Goal: Find specific page/section: Find specific page/section

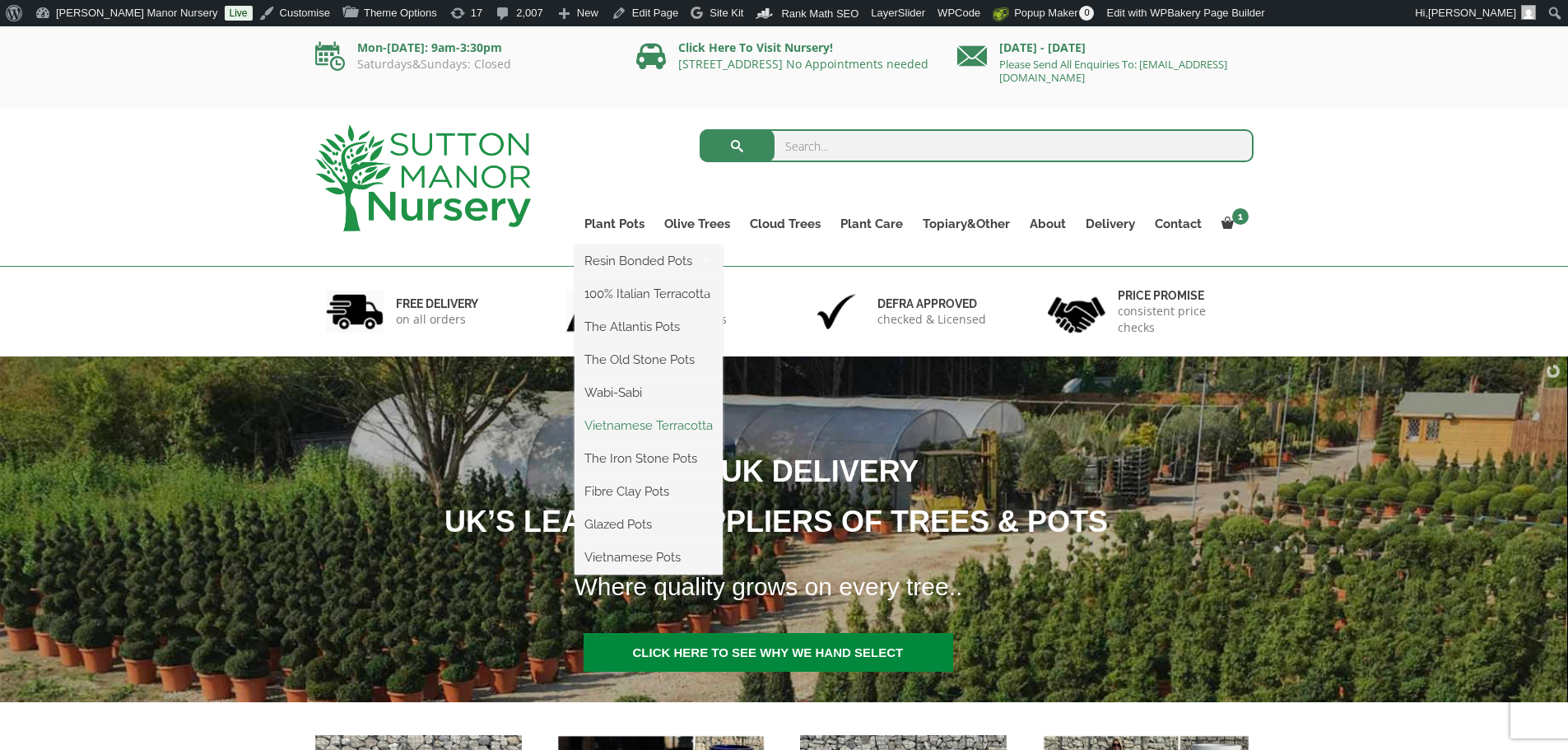
click at [610, 429] on link "Vietnamese Terracotta" at bounding box center [648, 425] width 148 height 25
click at [633, 459] on link "The Iron Stone Pots" at bounding box center [648, 458] width 148 height 25
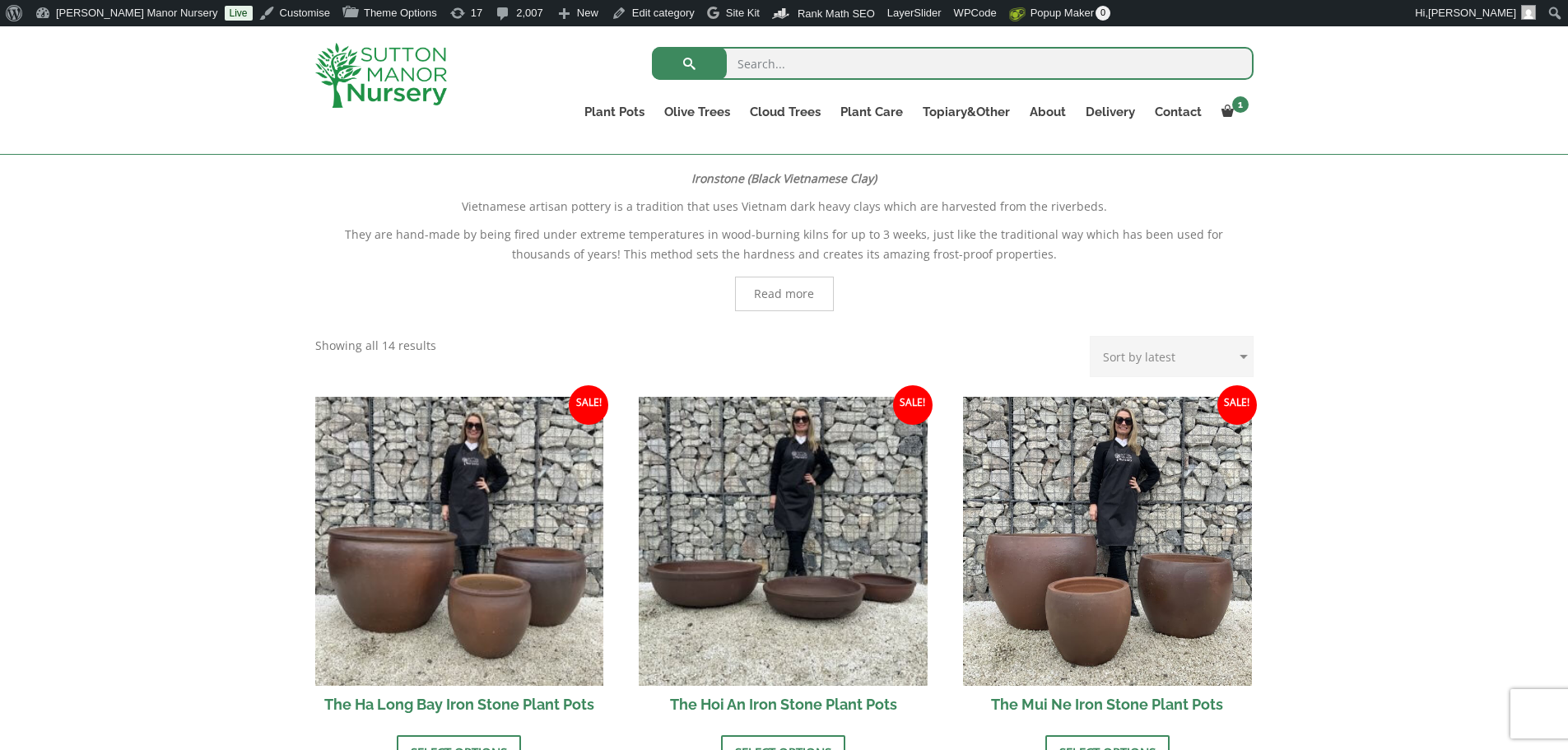
scroll to position [412, 0]
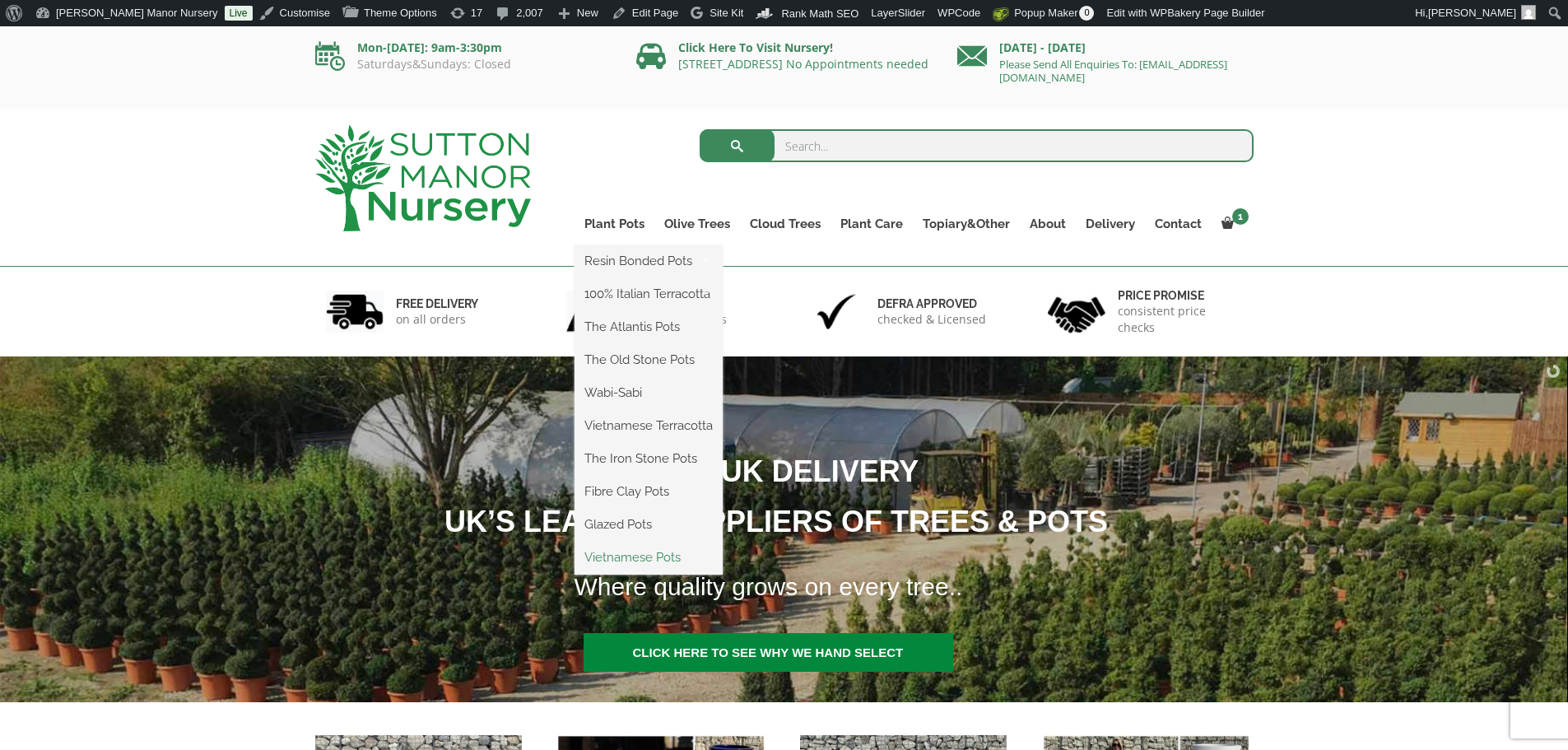
click at [645, 553] on link "Vietnamese Pots" at bounding box center [648, 557] width 148 height 25
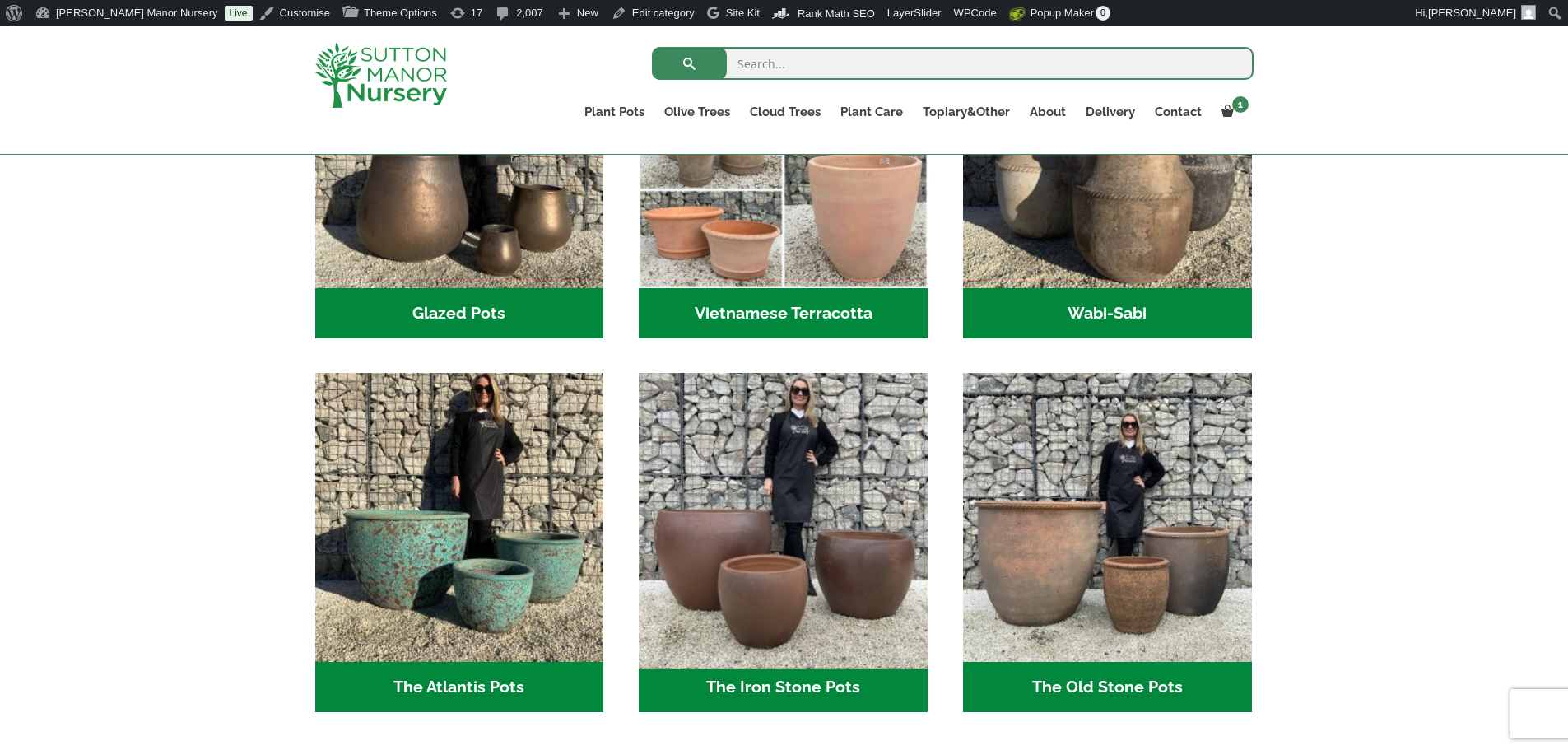
scroll to position [659, 0]
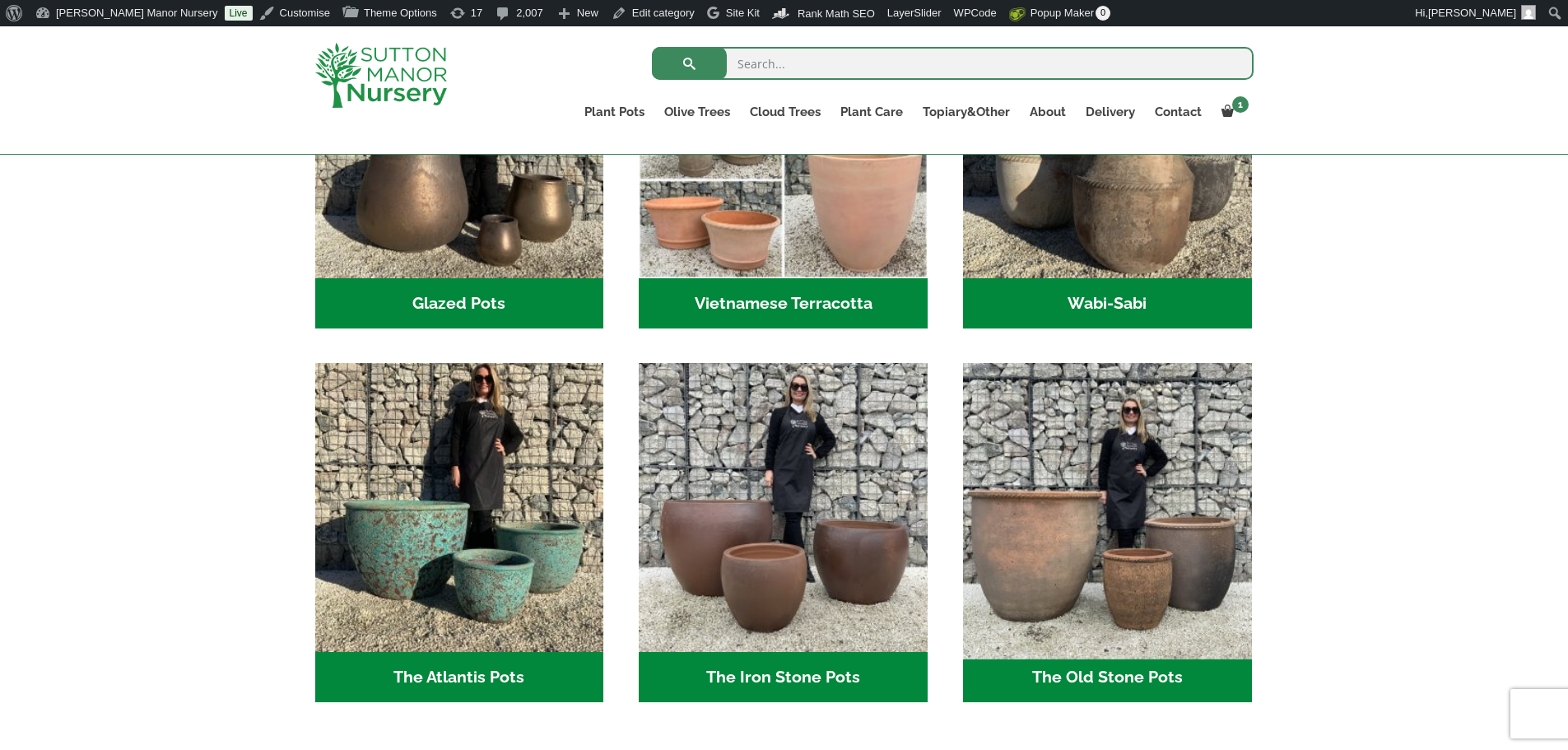
click at [1037, 530] on img "Visit product category The Old Stone Pots" at bounding box center [1107, 508] width 303 height 303
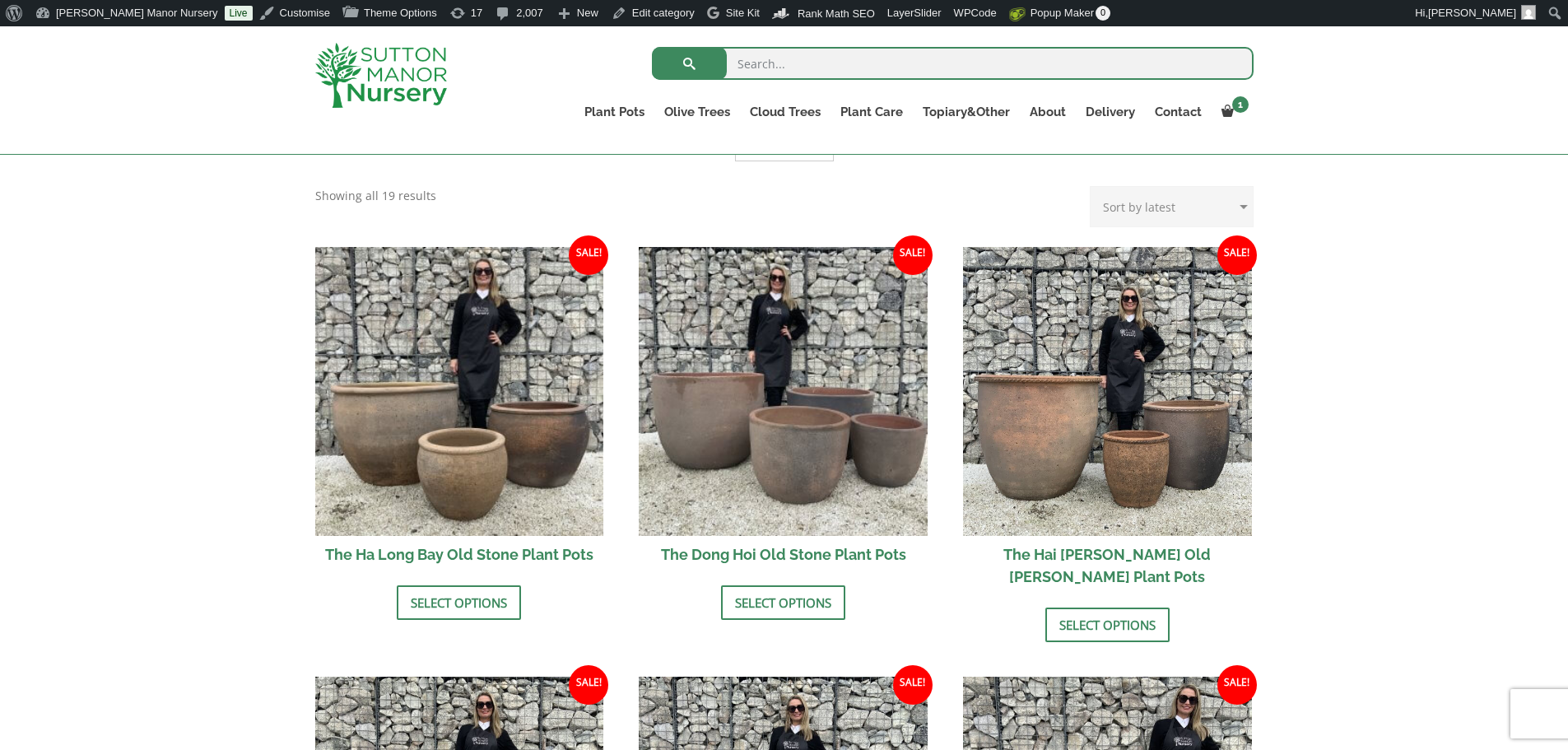
scroll to position [494, 0]
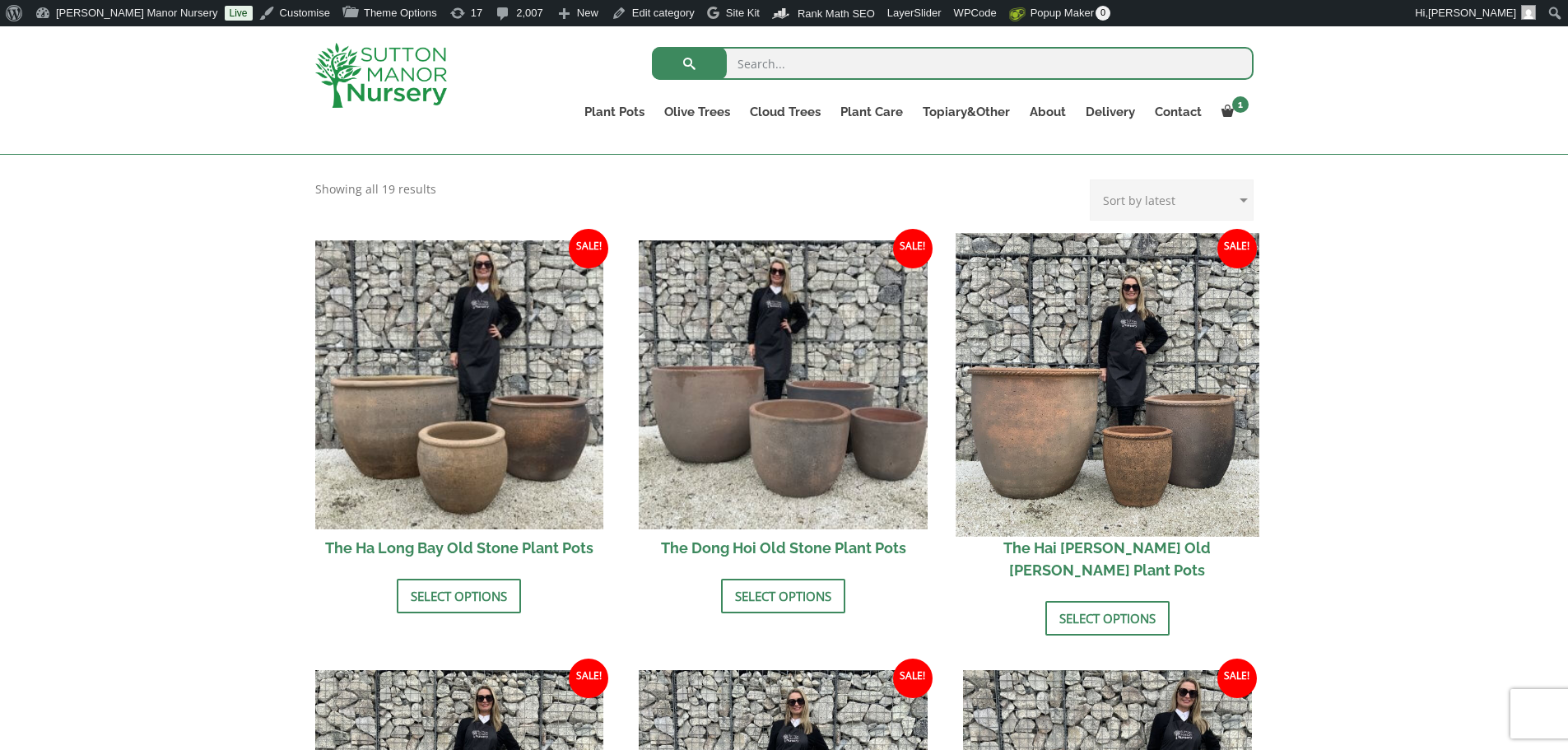
click at [1067, 398] on img at bounding box center [1107, 384] width 303 height 303
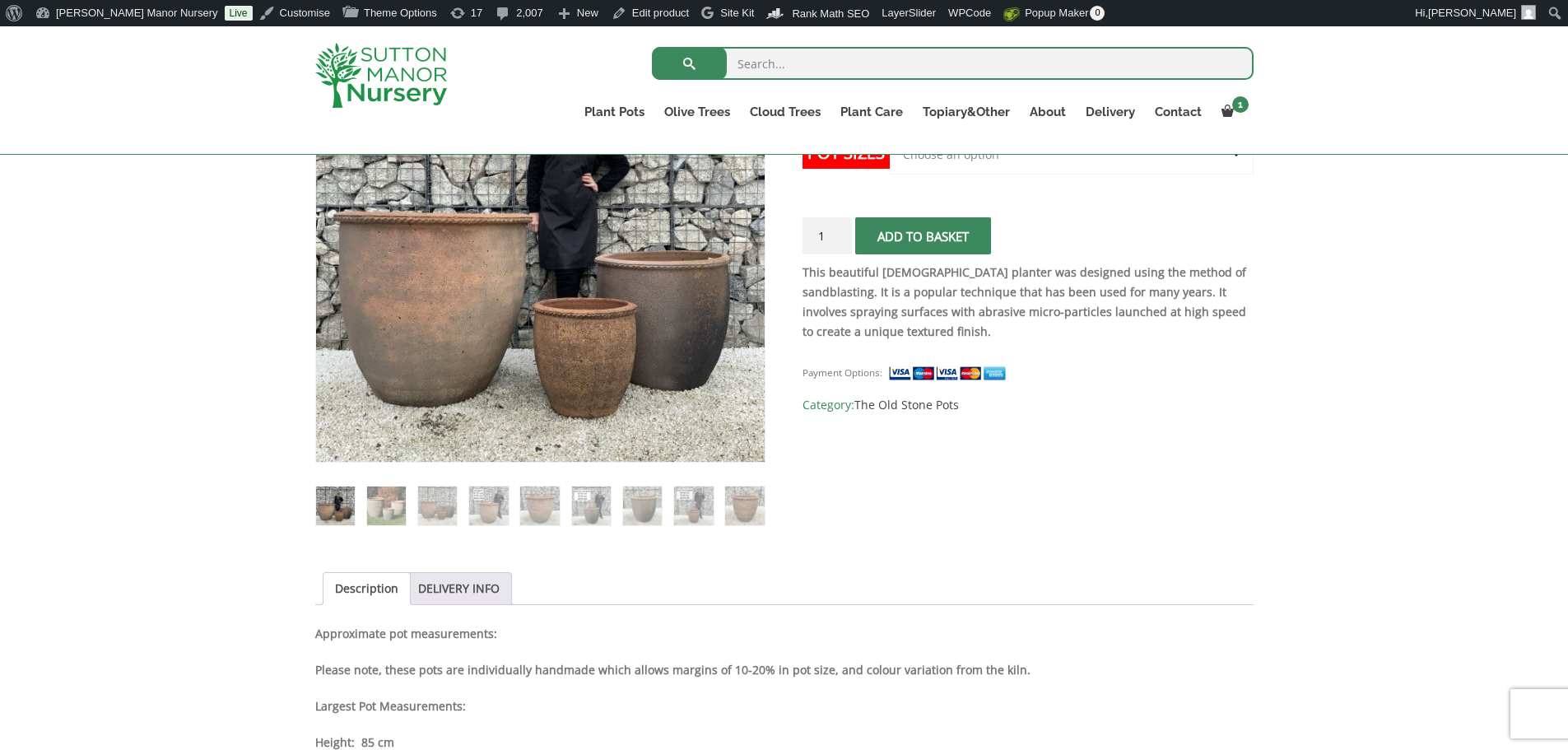
scroll to position [412, 0]
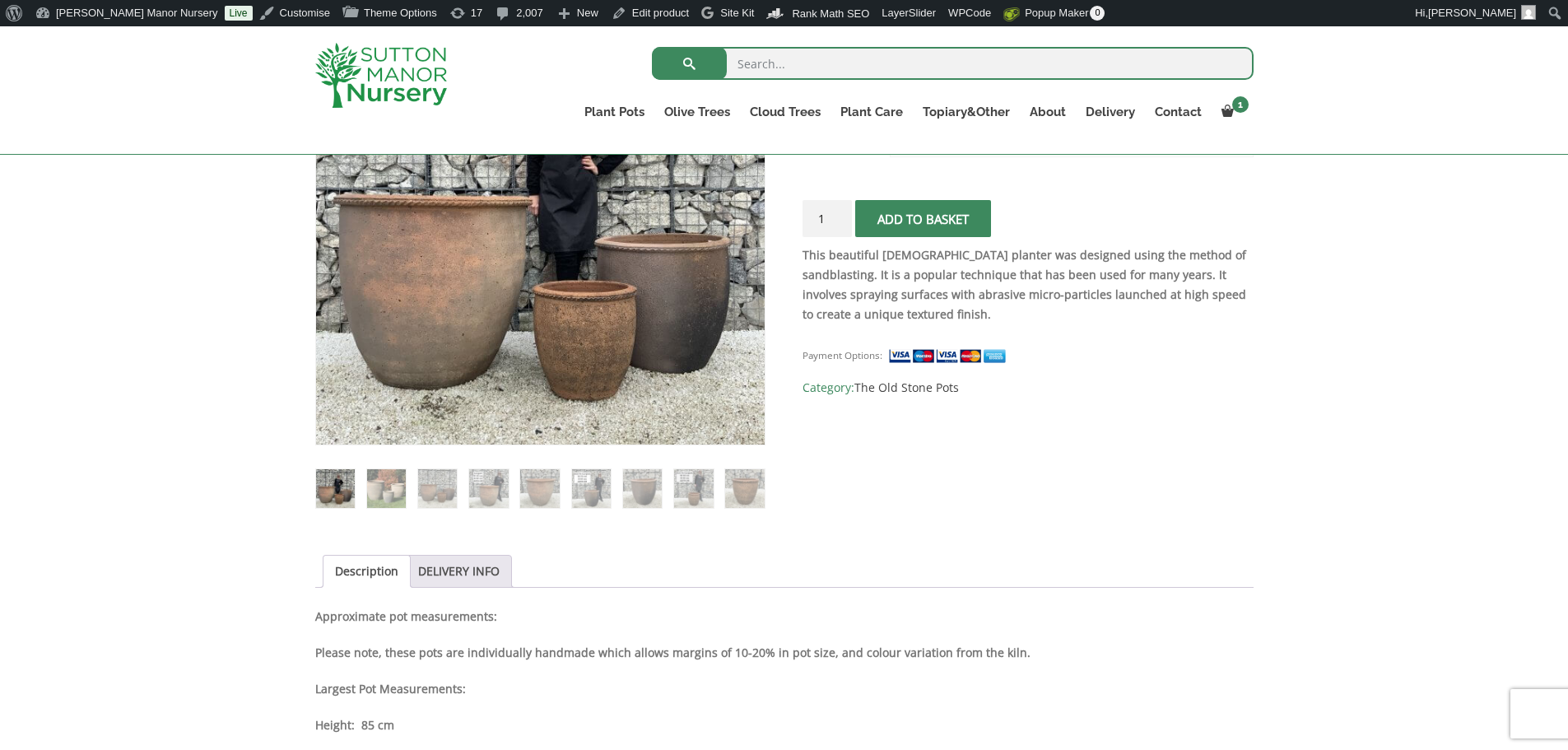
click at [382, 97] on img at bounding box center [380, 75] width 132 height 65
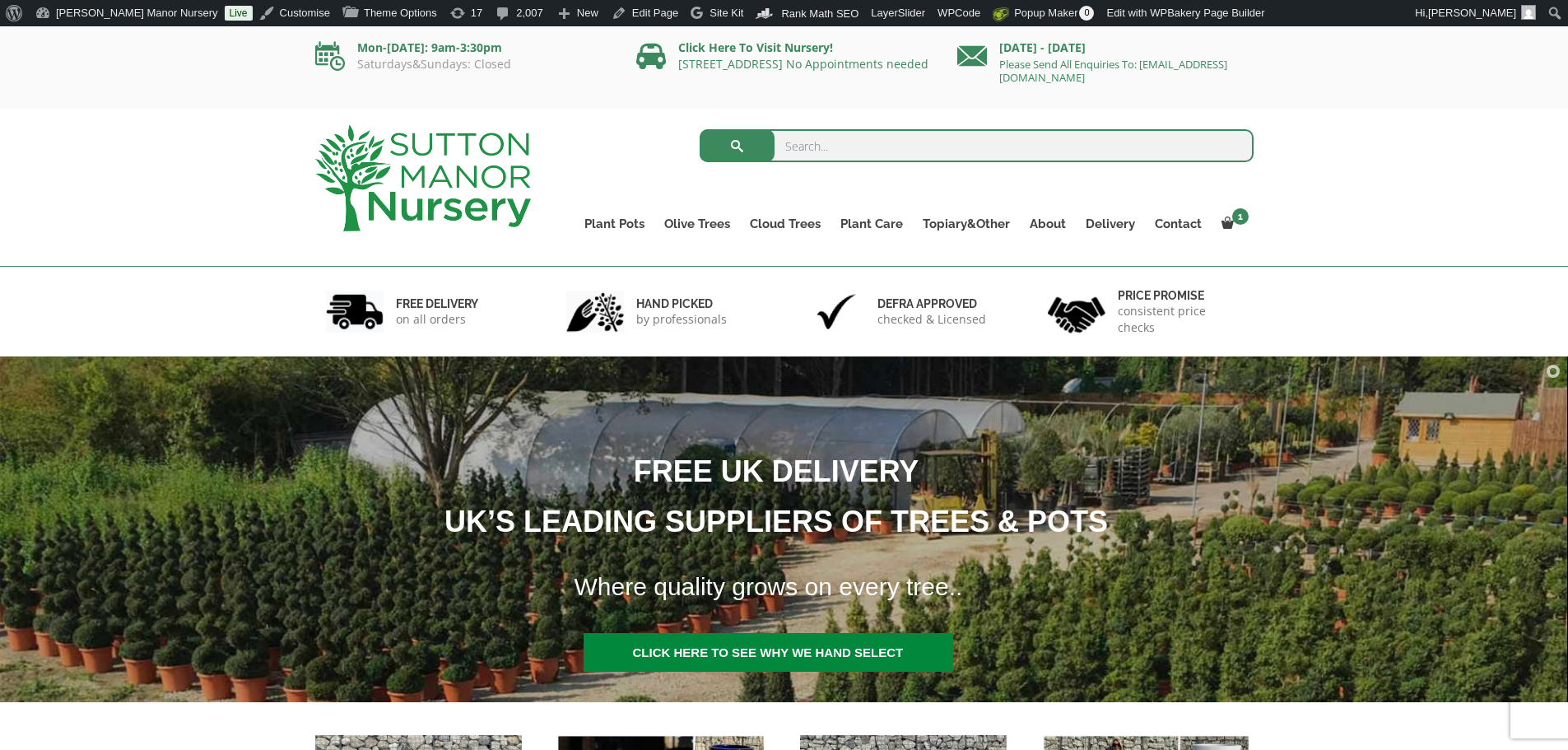
click at [872, 133] on input "search" at bounding box center [977, 146] width 554 height 33
type input "j592"
click at [700, 129] on button "submit" at bounding box center [737, 146] width 75 height 33
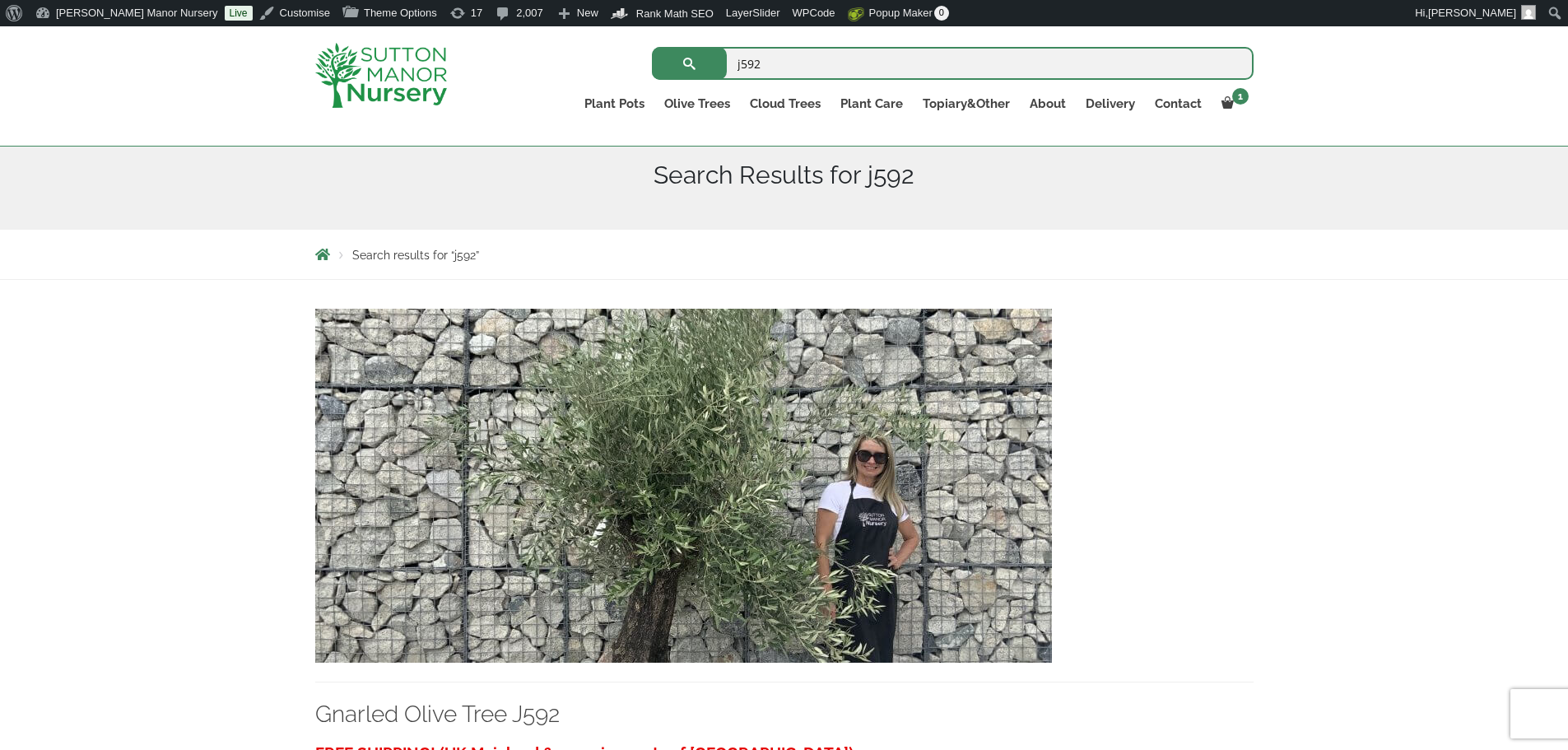
scroll to position [247, 0]
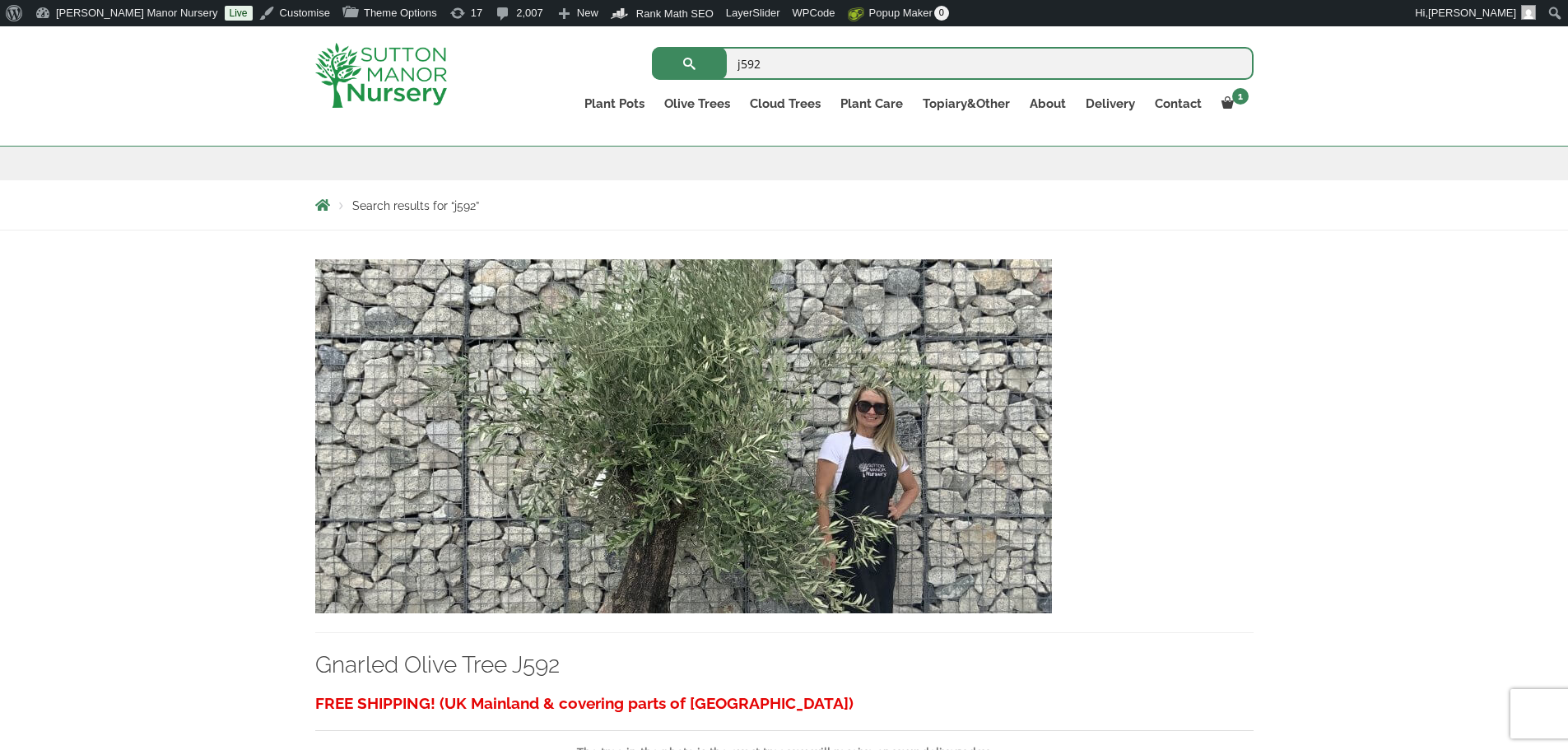
drag, startPoint x: 777, startPoint y: 449, endPoint x: 790, endPoint y: 454, distance: 13.9
click at [777, 450] on img at bounding box center [683, 436] width 737 height 354
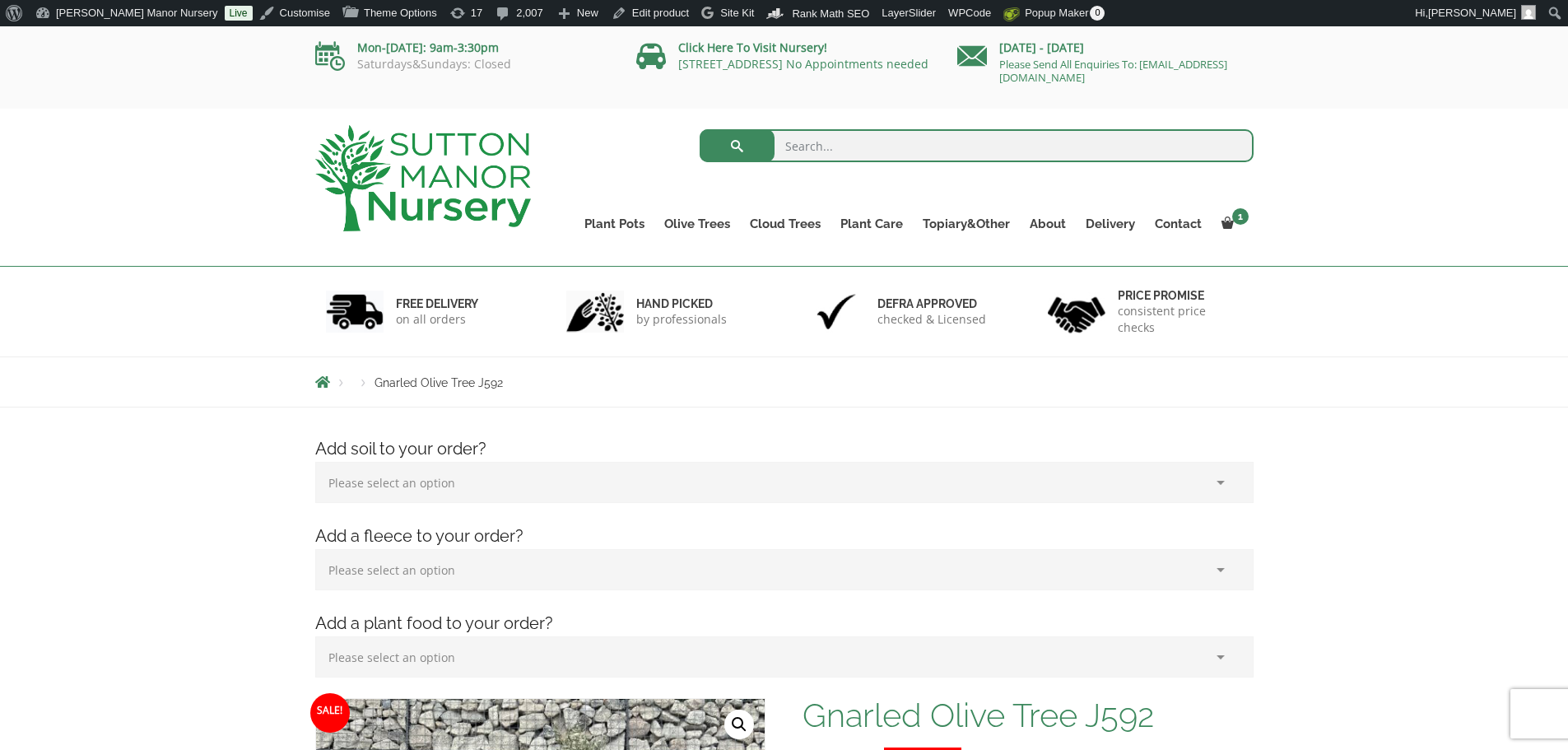
click at [845, 135] on input "search" at bounding box center [977, 146] width 554 height 33
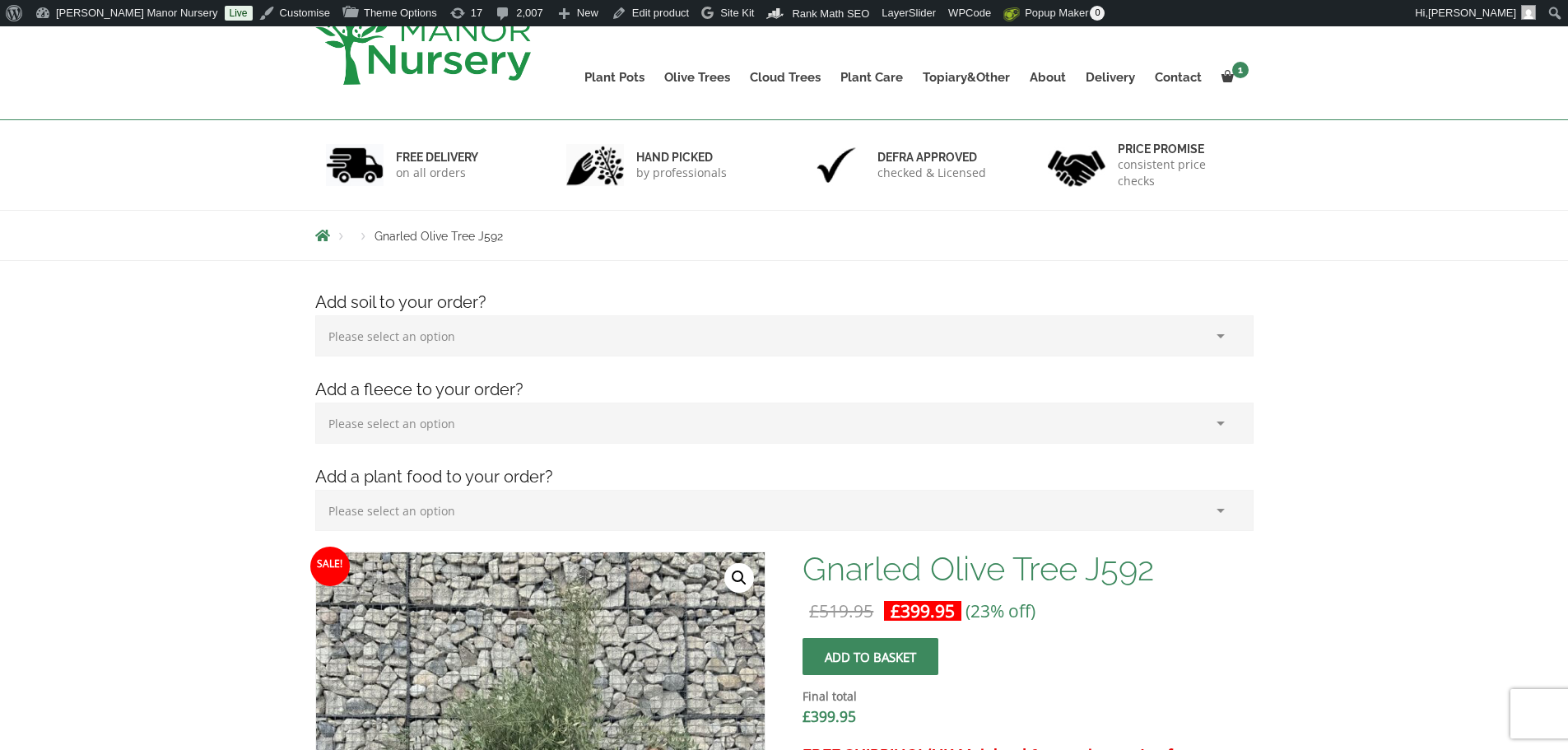
scroll to position [247, 0]
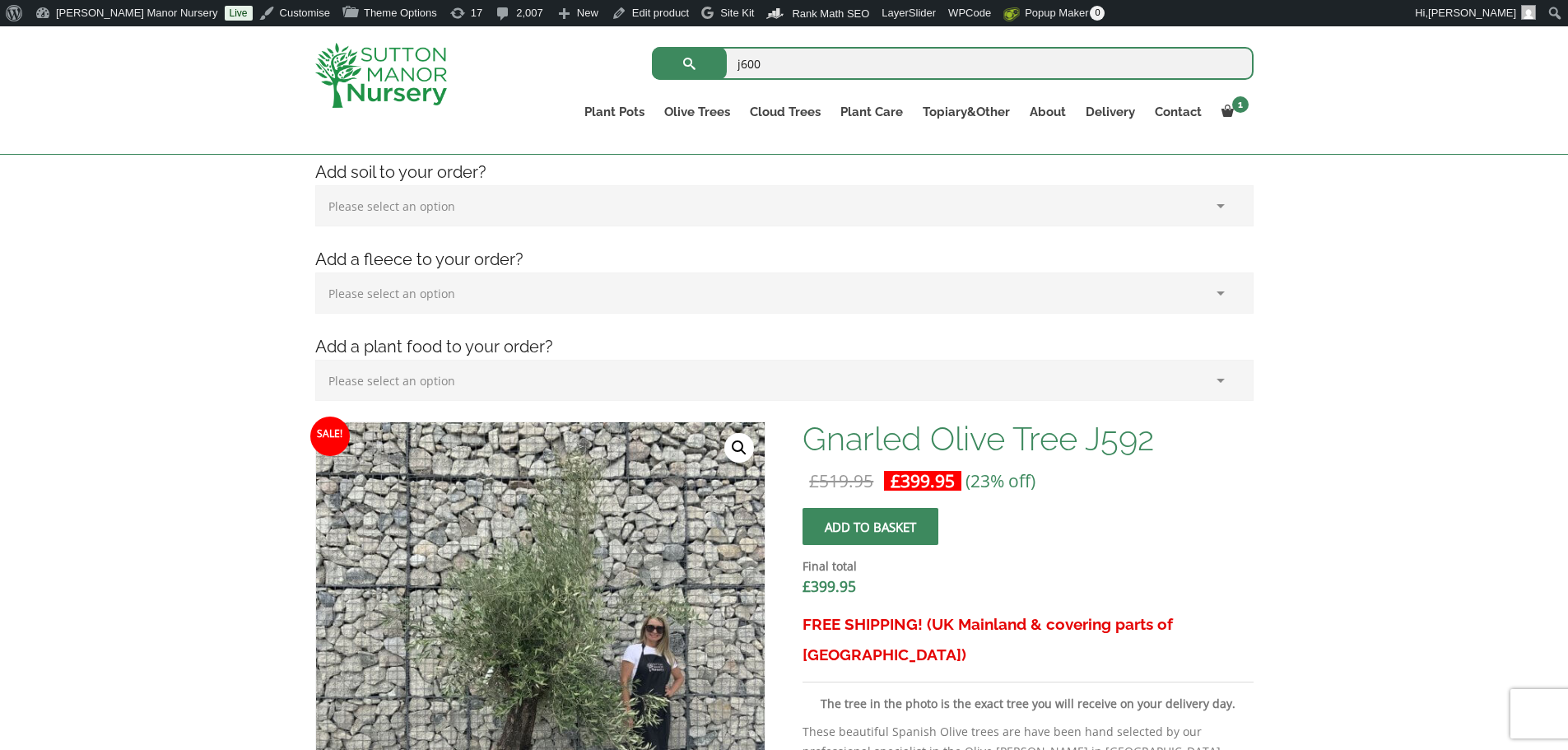
type input "j600"
click at [652, 47] on button "submit" at bounding box center [689, 64] width 75 height 33
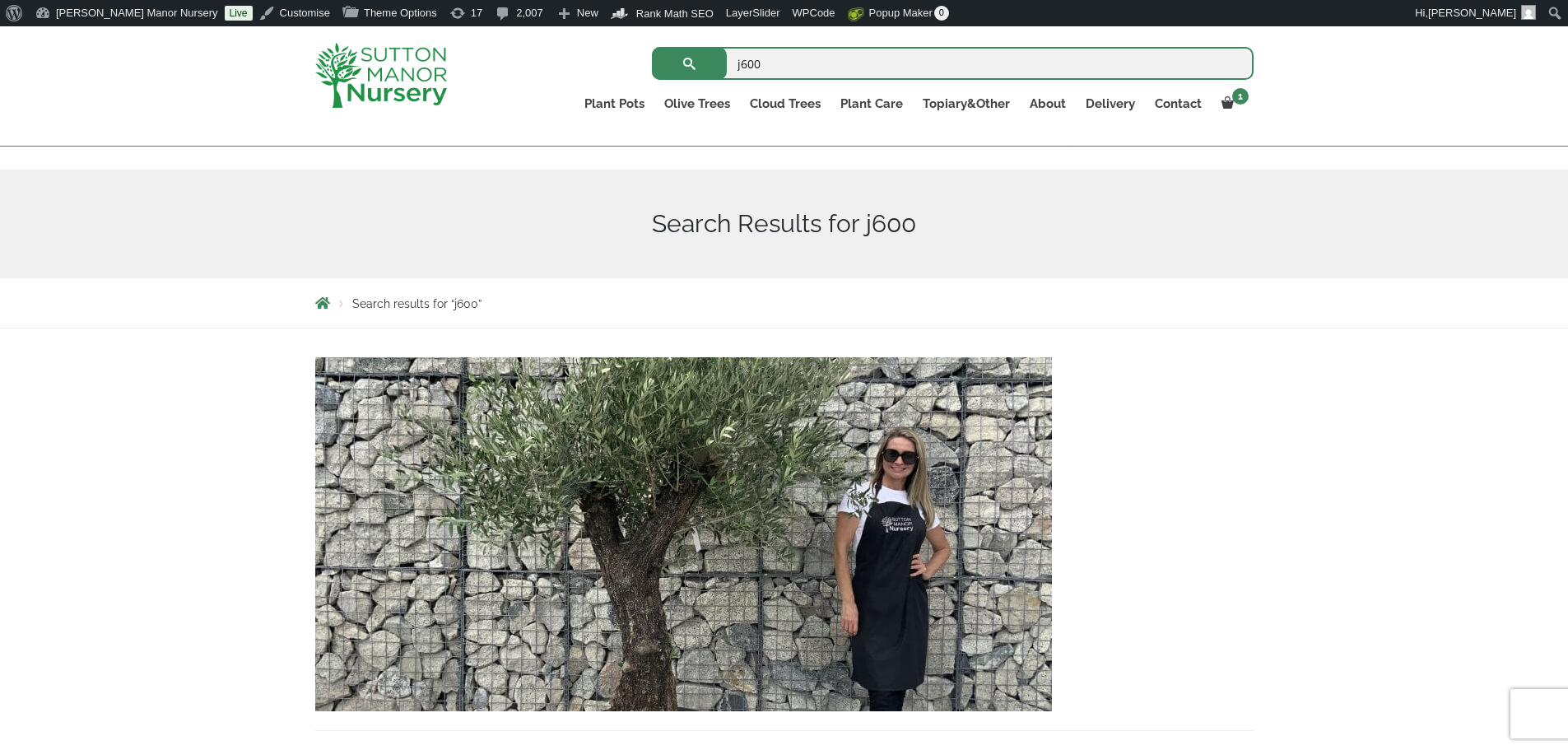
scroll to position [164, 0]
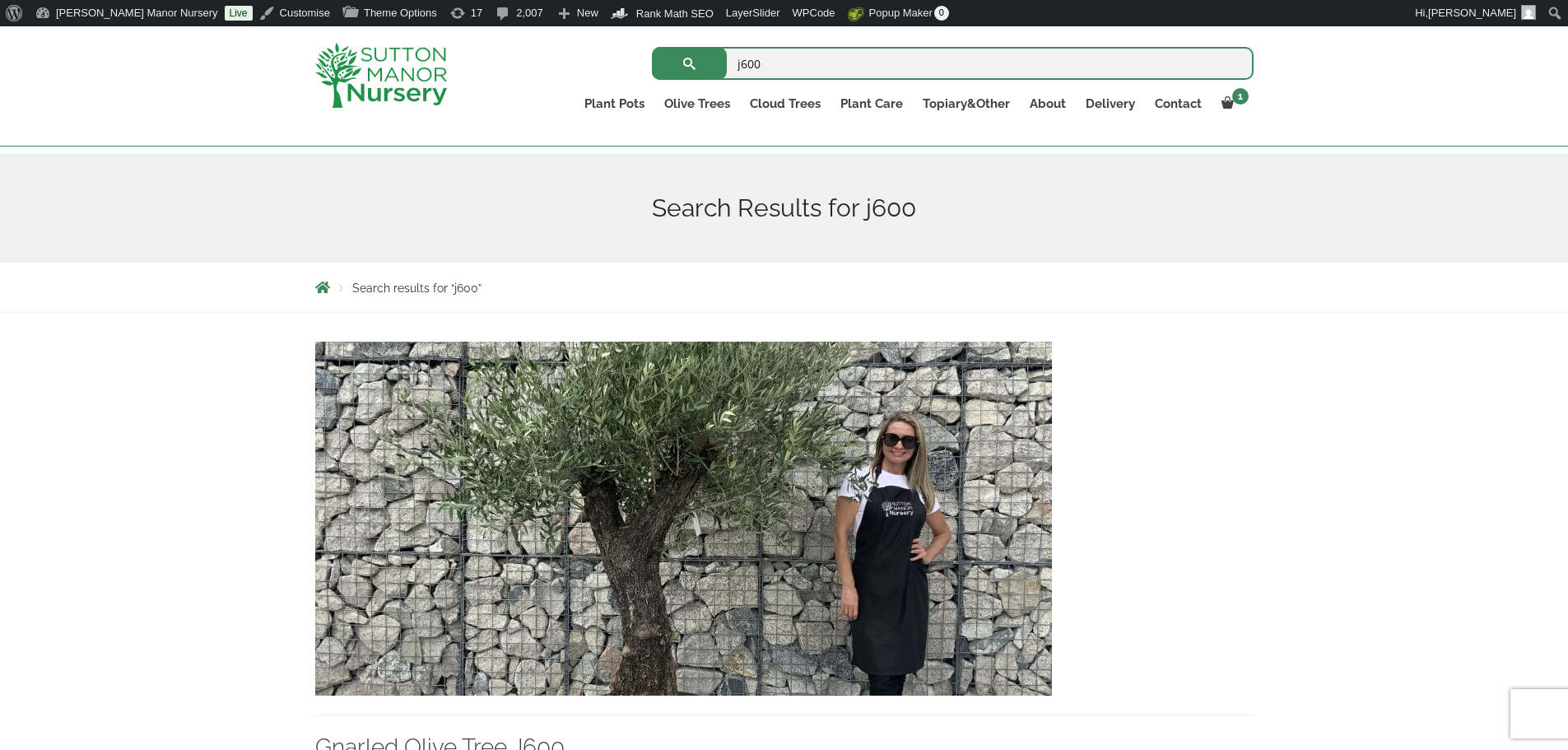
click at [805, 525] on img at bounding box center [683, 518] width 737 height 354
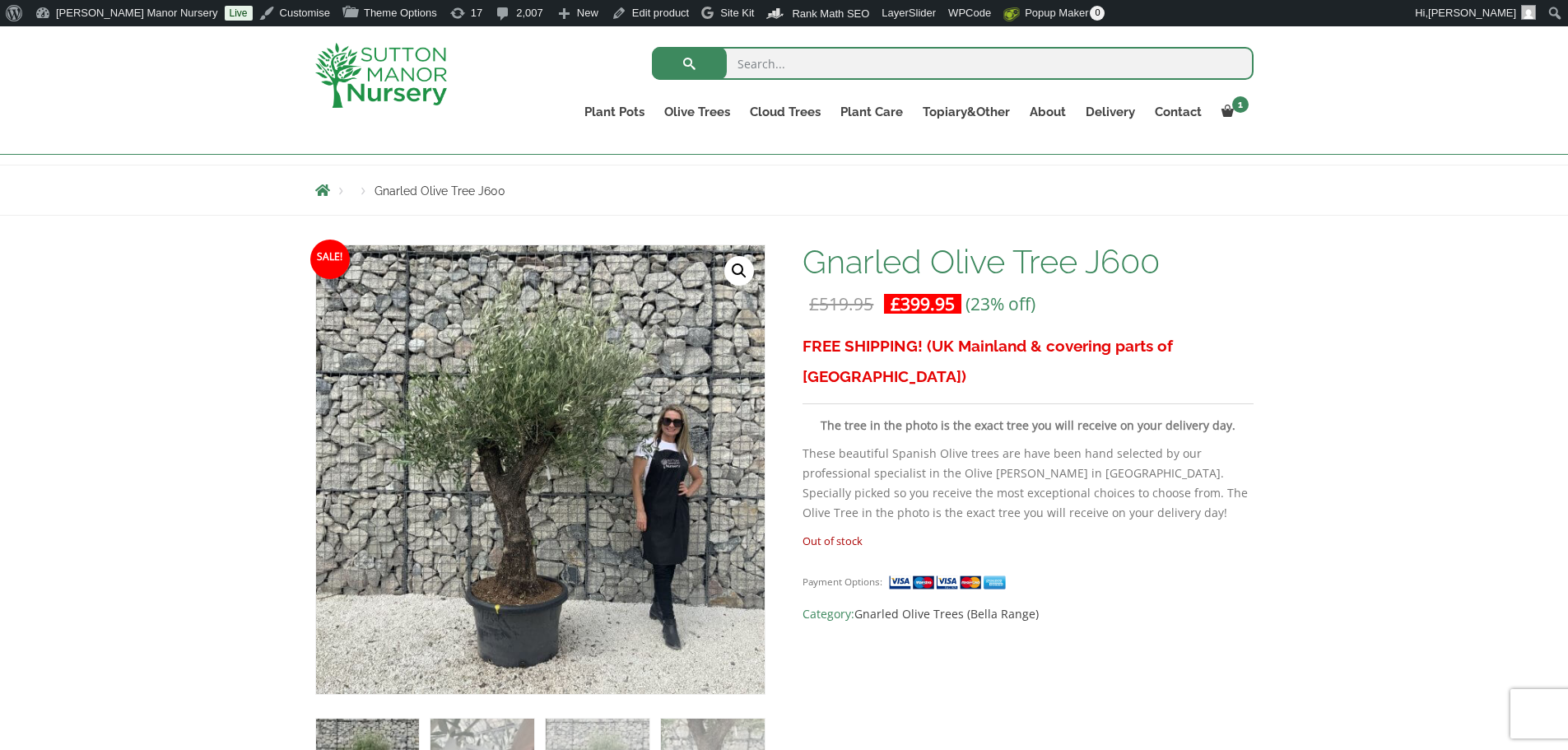
scroll to position [164, 0]
